Goal: Information Seeking & Learning: Learn about a topic

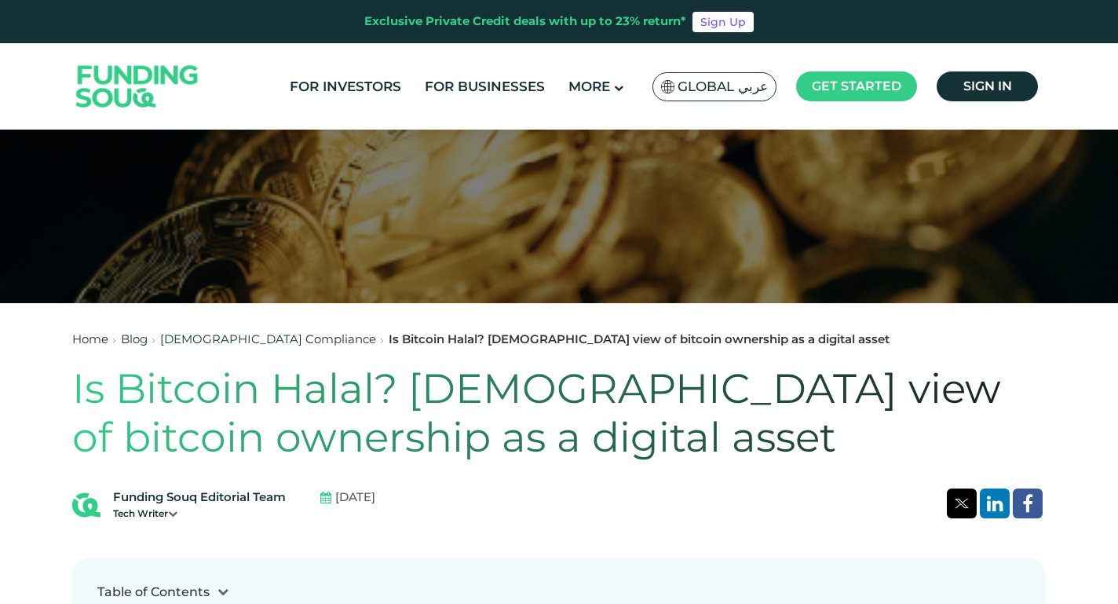
scroll to position [267, 0]
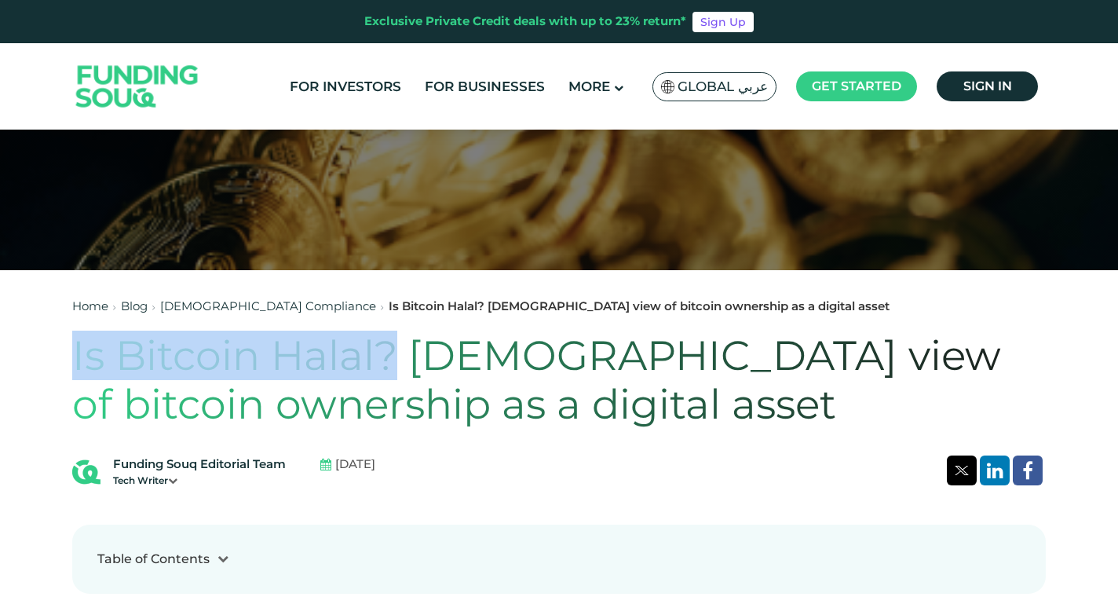
drag, startPoint x: 396, startPoint y: 364, endPoint x: 61, endPoint y: 364, distance: 334.5
copy h1 "Is Bitcoin Halal?"
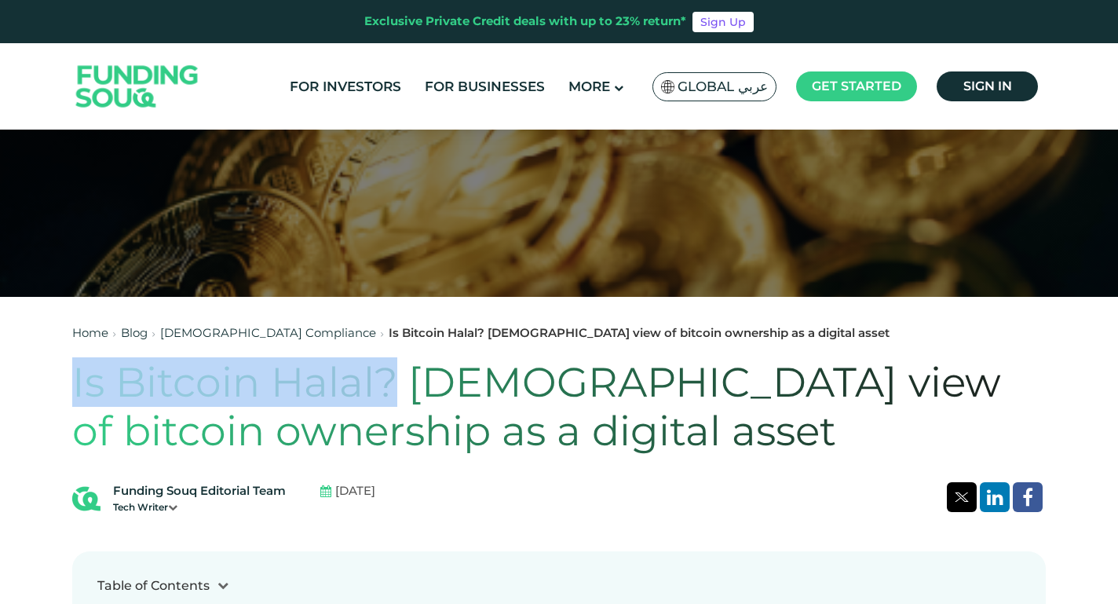
scroll to position [0, 0]
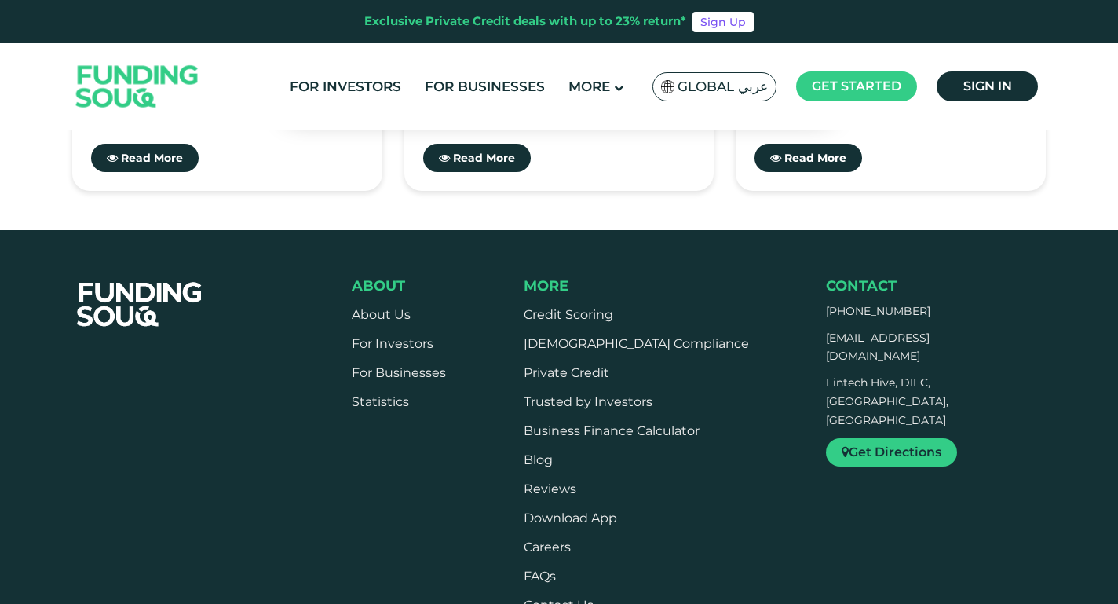
scroll to position [5186, 0]
